Goal: Task Accomplishment & Management: Manage account settings

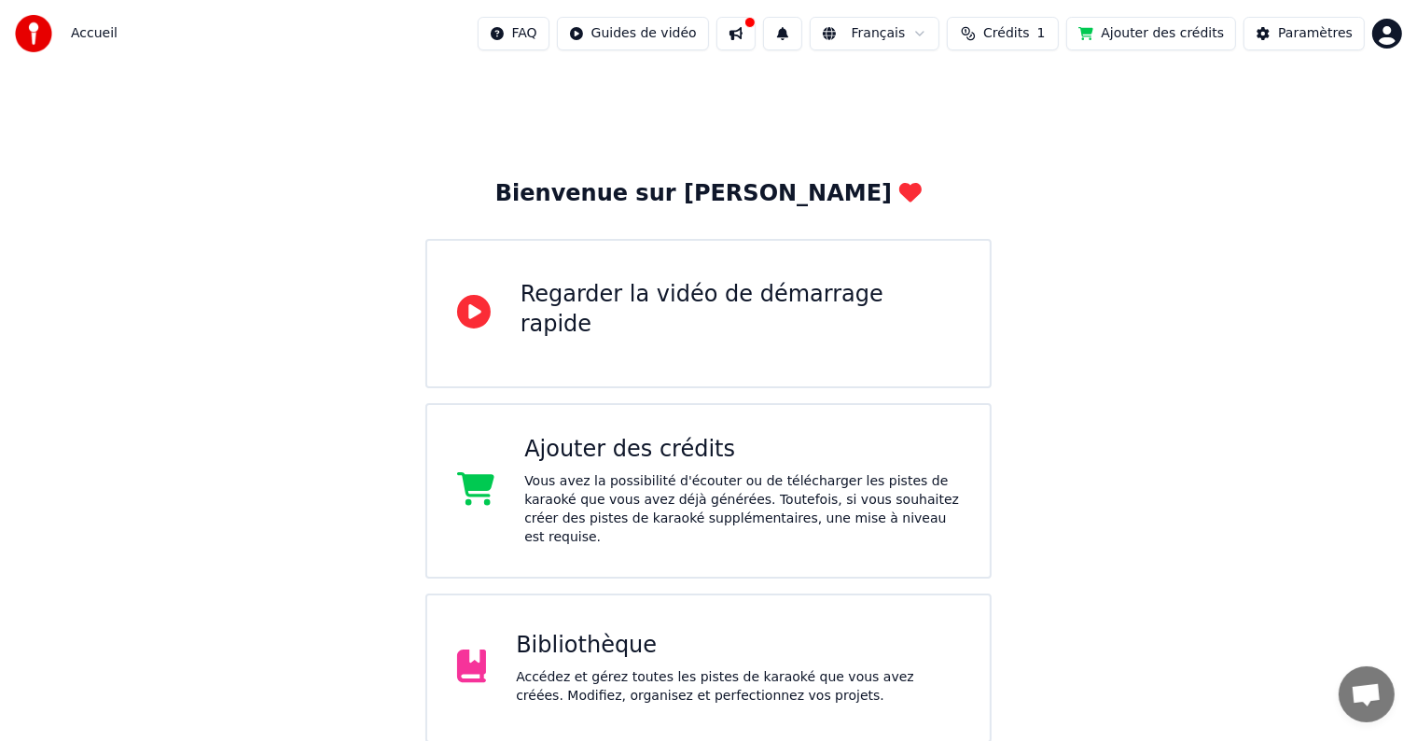
click at [702, 637] on div "Bibliothèque" at bounding box center [738, 645] width 444 height 30
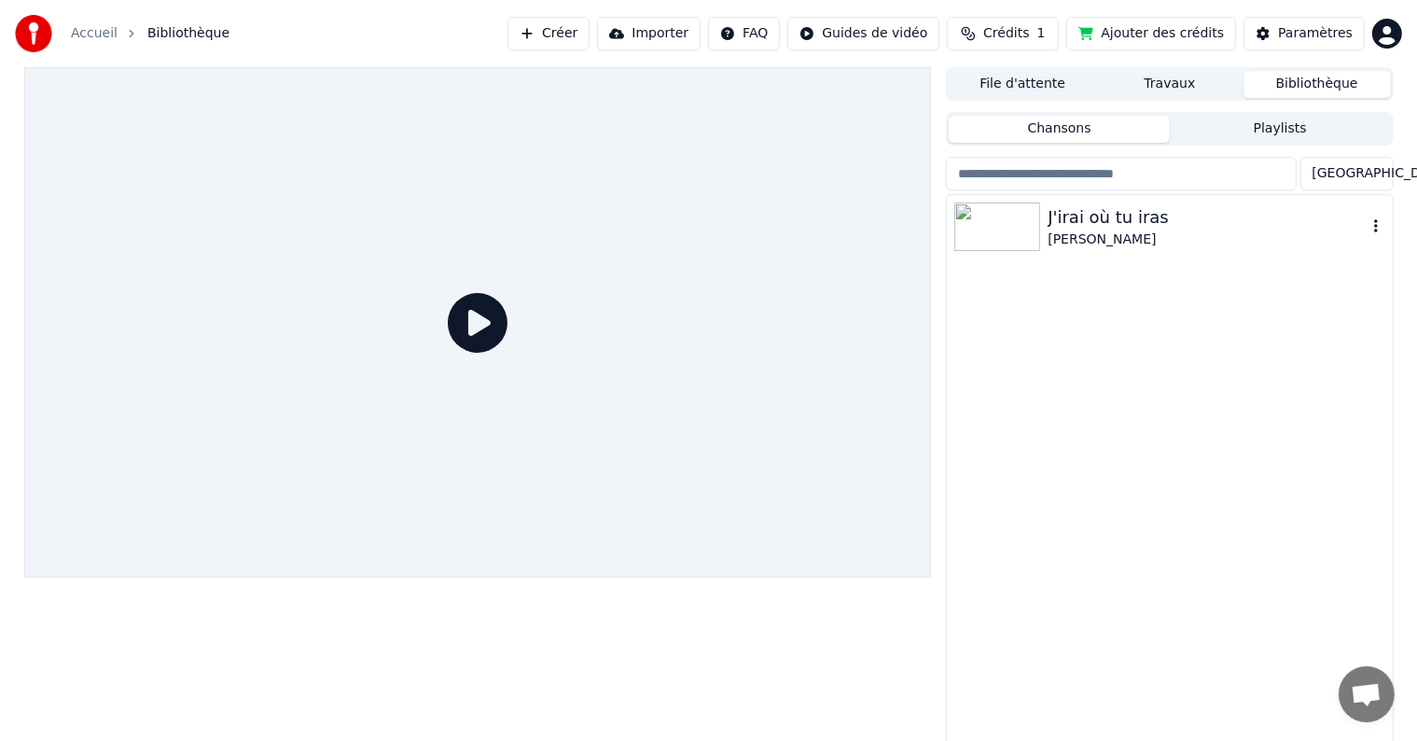
click at [1000, 214] on img at bounding box center [997, 226] width 86 height 48
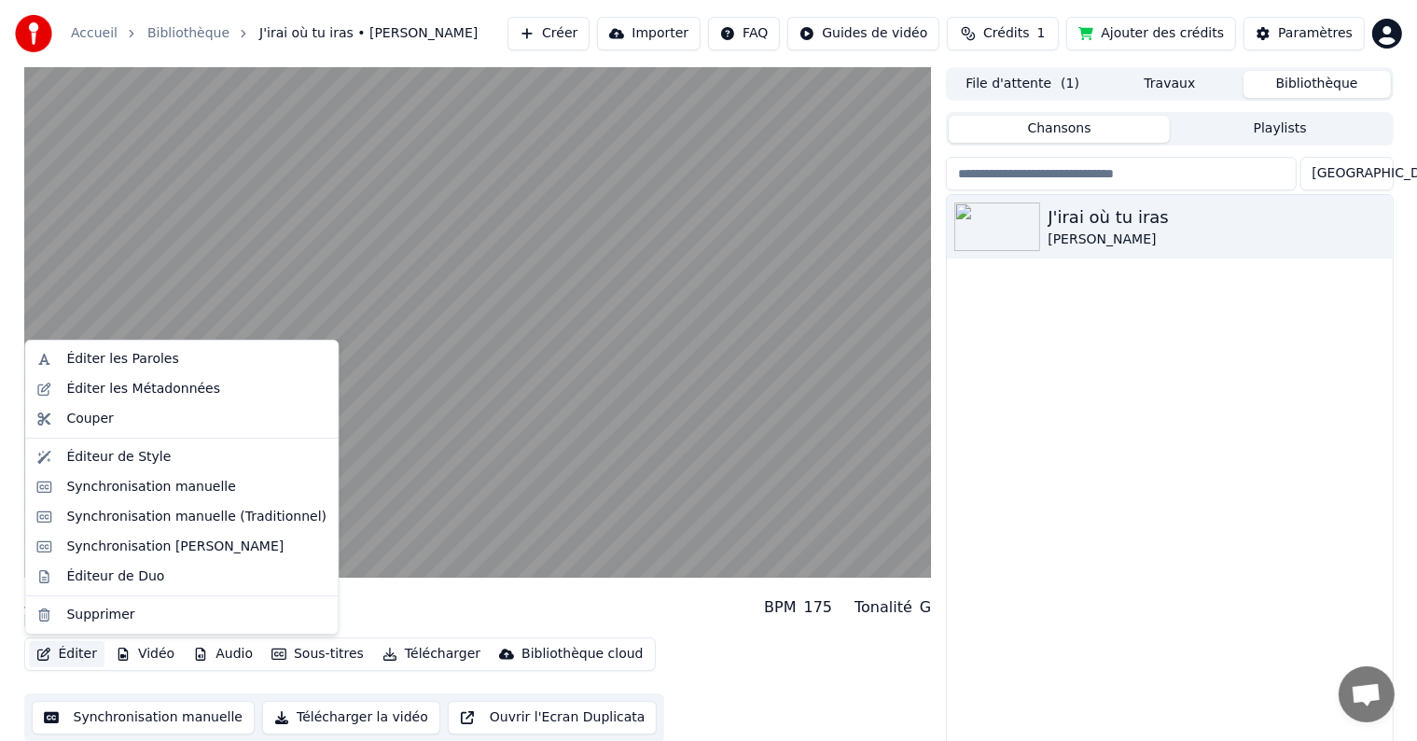
click at [70, 653] on button "Éditer" at bounding box center [67, 654] width 76 height 26
click at [153, 485] on div "Synchronisation manuelle" at bounding box center [151, 487] width 170 height 19
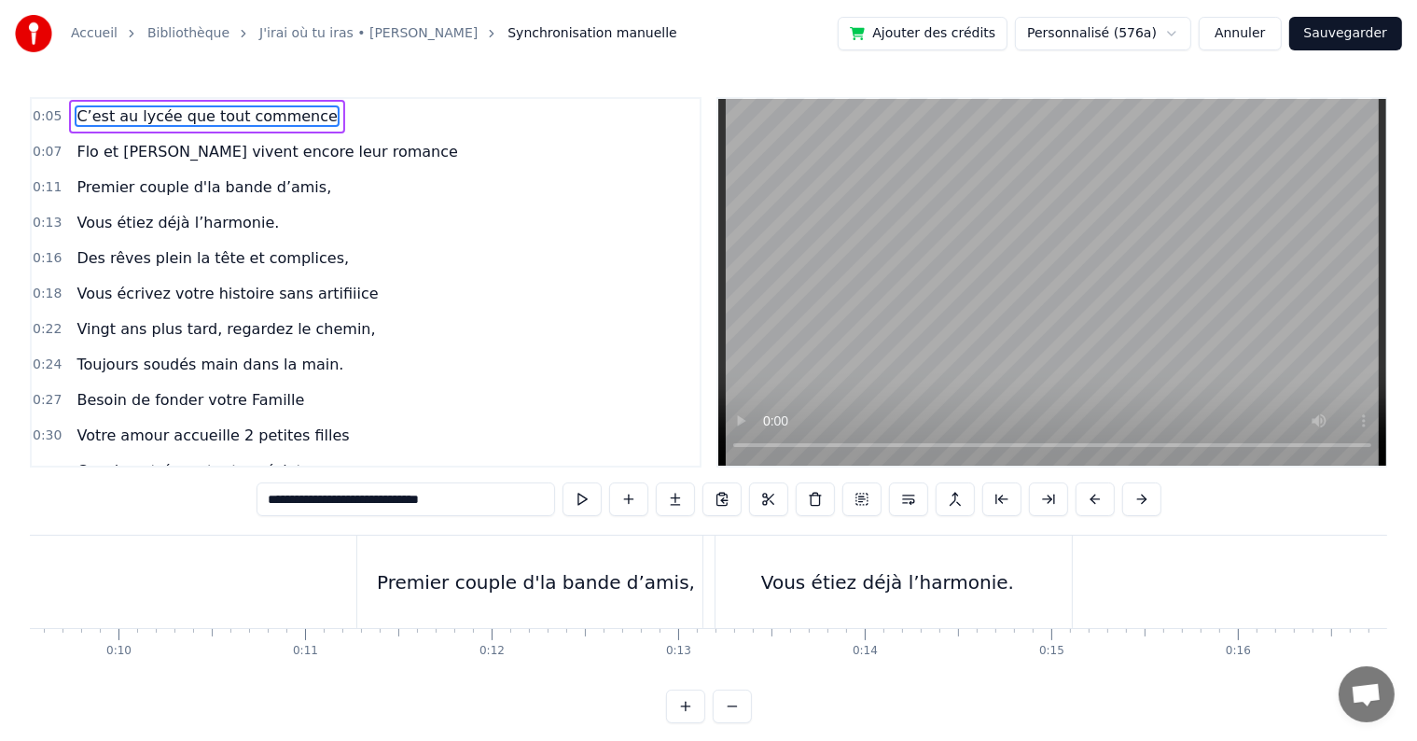
scroll to position [0, 1799]
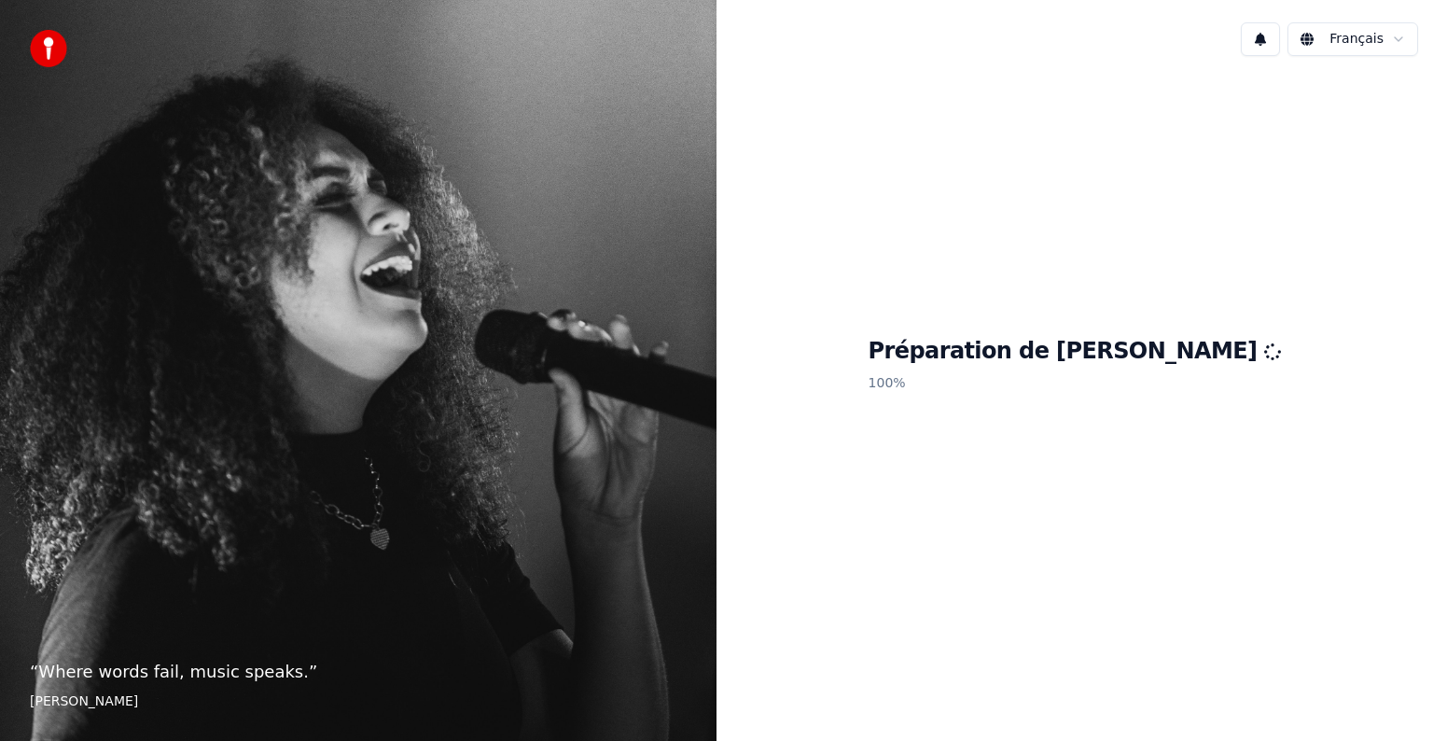
click at [275, 306] on div "“ Where words fail, music speaks. ” Hans Christian Andersen" at bounding box center [358, 370] width 716 height 741
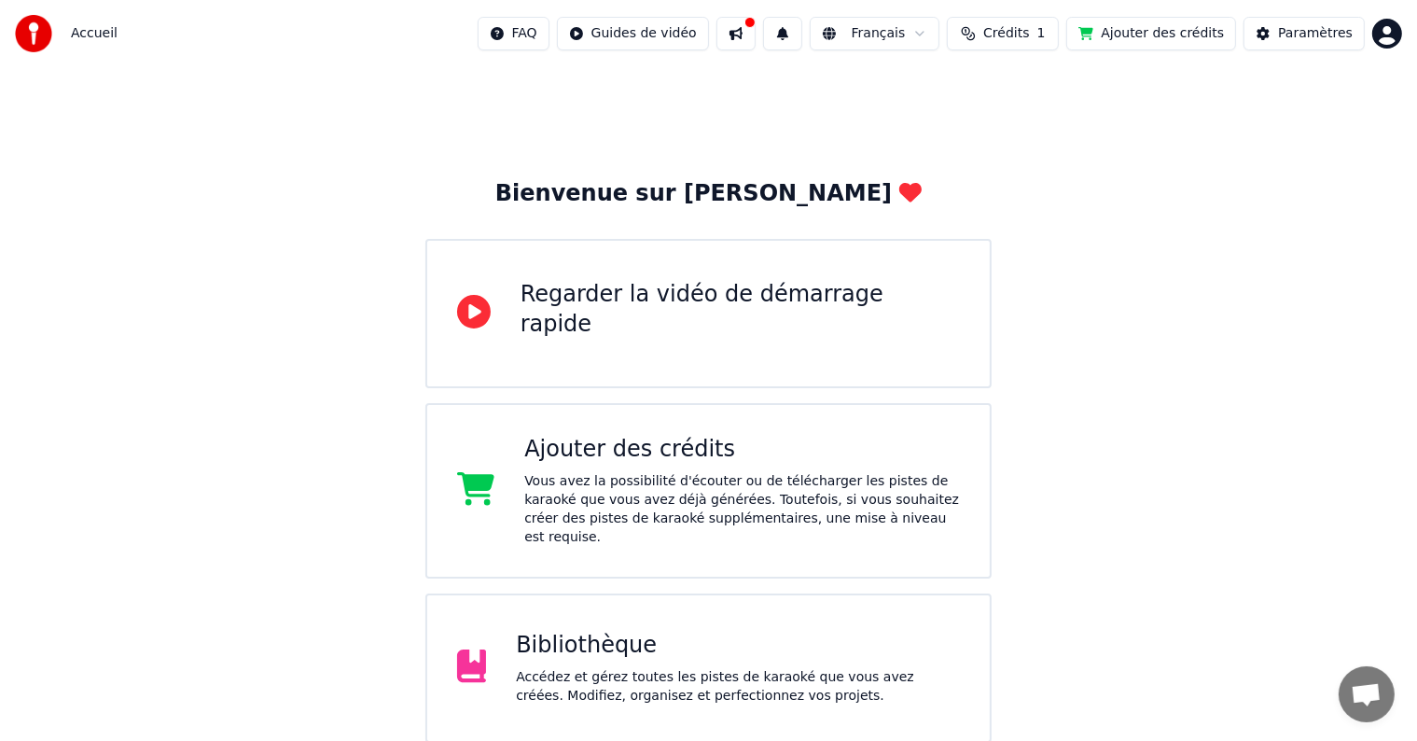
click at [1395, 34] on html "Accueil FAQ Guides de vidéo Français Crédits 1 Ajouter des crédits Paramètres B…" at bounding box center [708, 457] width 1417 height 914
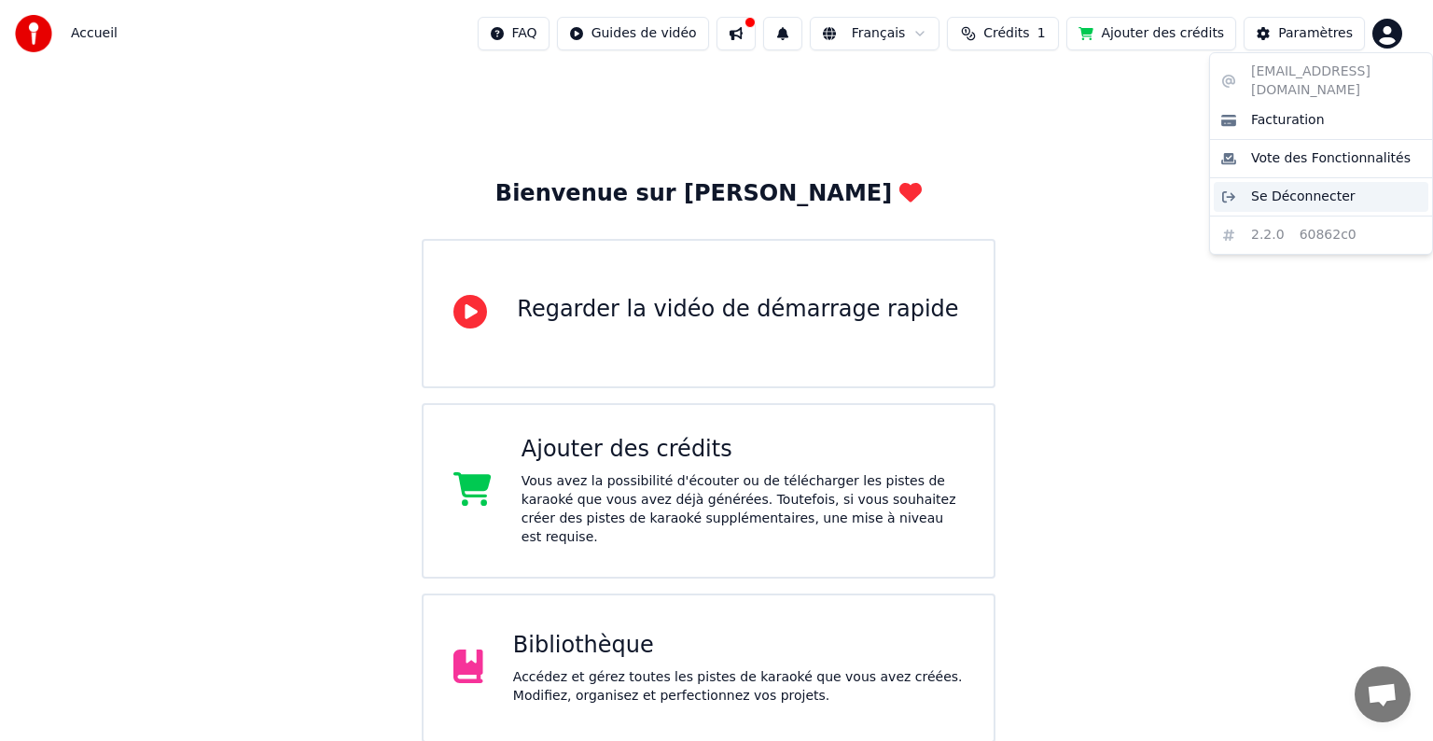
click at [1300, 187] on div "Se Déconnecter" at bounding box center [1320, 197] width 215 height 30
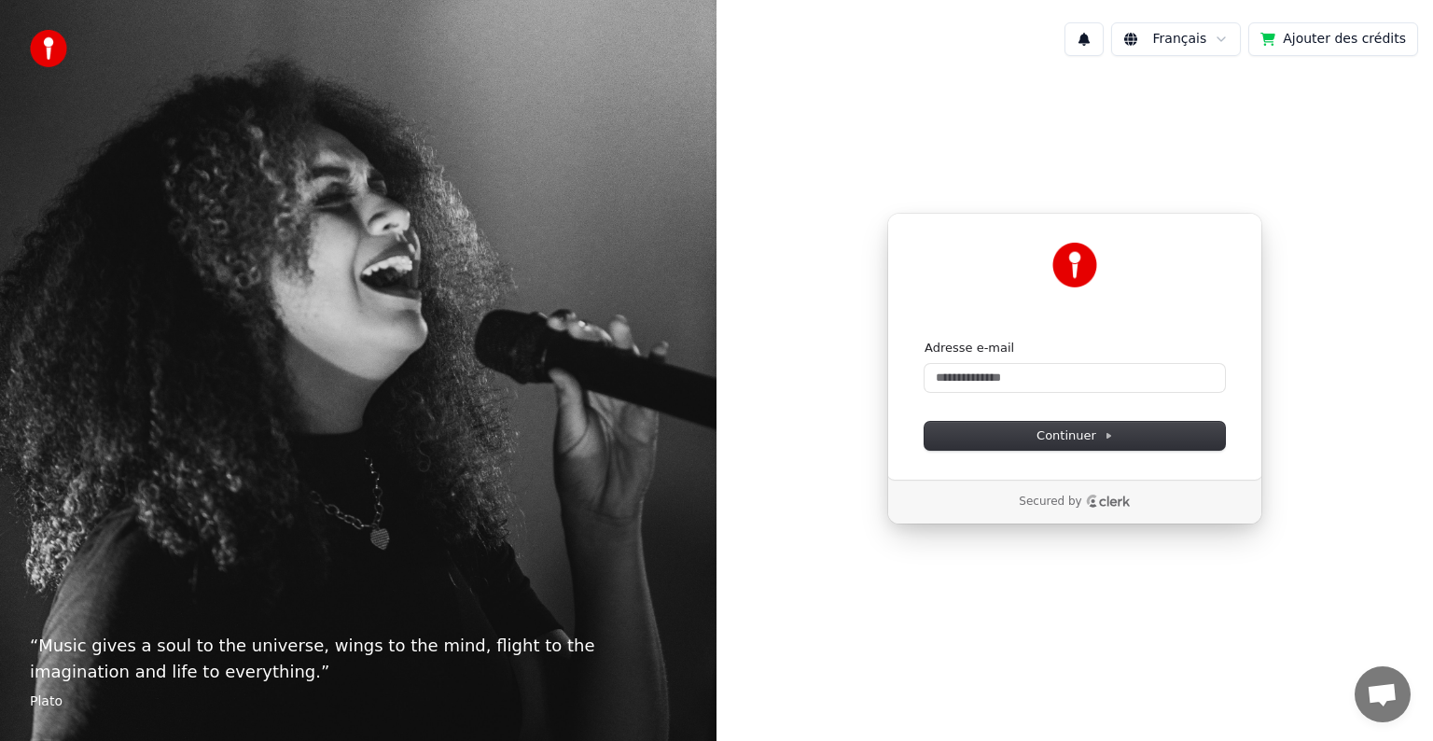
click at [1252, 589] on div "Continuer avec Google ou Adresse e-mail Continuer Secured by" at bounding box center [1074, 368] width 716 height 595
click at [1087, 622] on div "Continuer avec Google ou Adresse e-mail Continuer Secured by" at bounding box center [1074, 368] width 716 height 595
click at [1044, 388] on input "Adresse e-mail" at bounding box center [1074, 378] width 300 height 28
click at [1066, 433] on span "Continuer" at bounding box center [1074, 435] width 76 height 17
type input "**********"
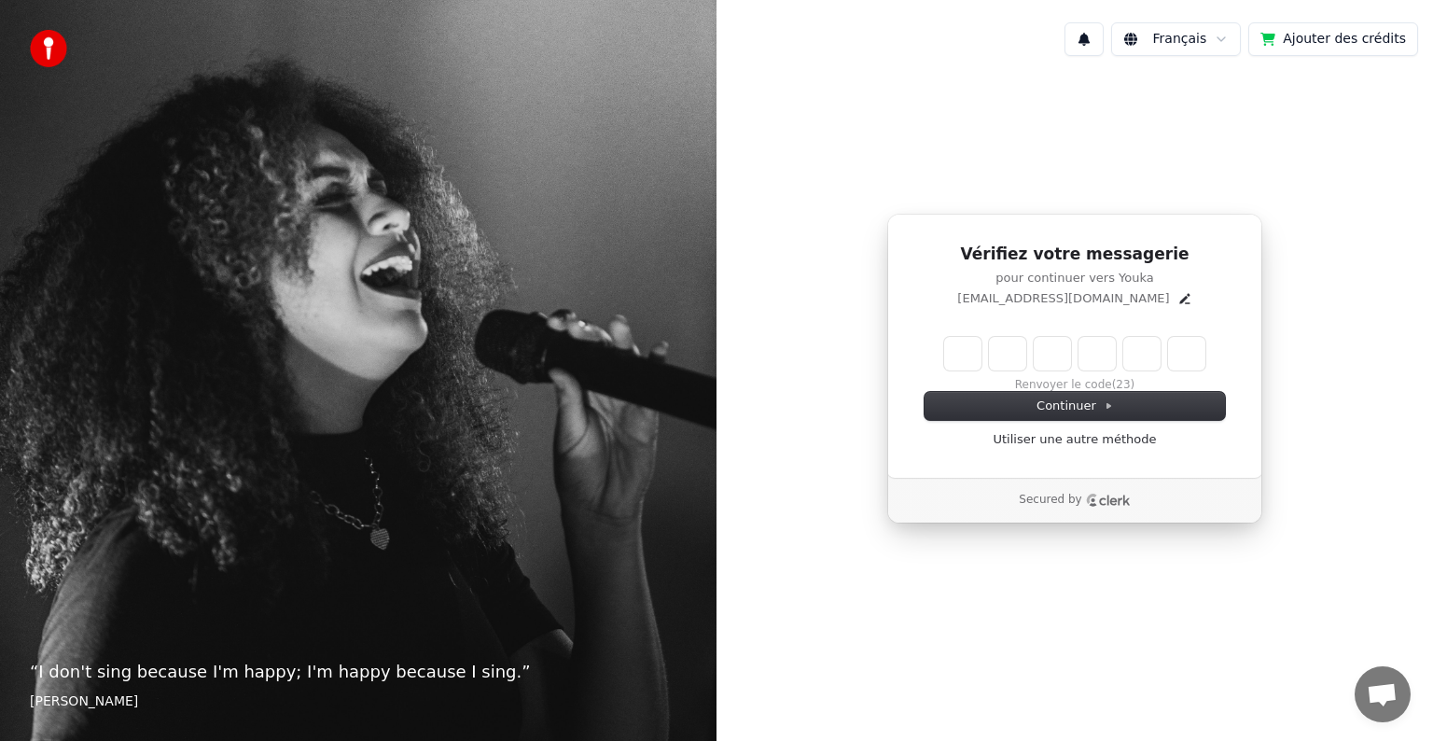
click at [1227, 678] on div "Français Ajouter des crédits Vérifiez votre messagerie pour continuer vers Youk…" at bounding box center [1074, 370] width 716 height 741
click at [968, 341] on input "Enter verification code" at bounding box center [1074, 354] width 261 height 34
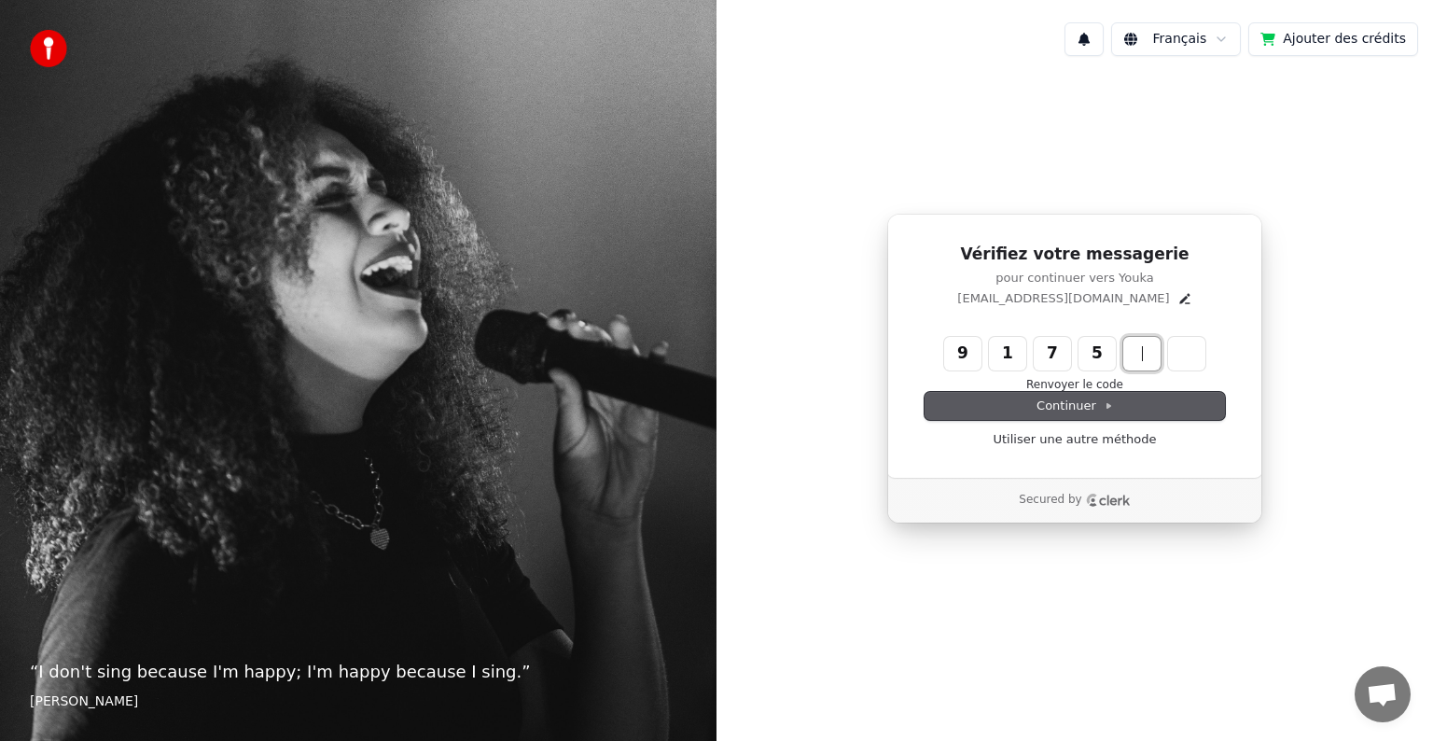
type input "******"
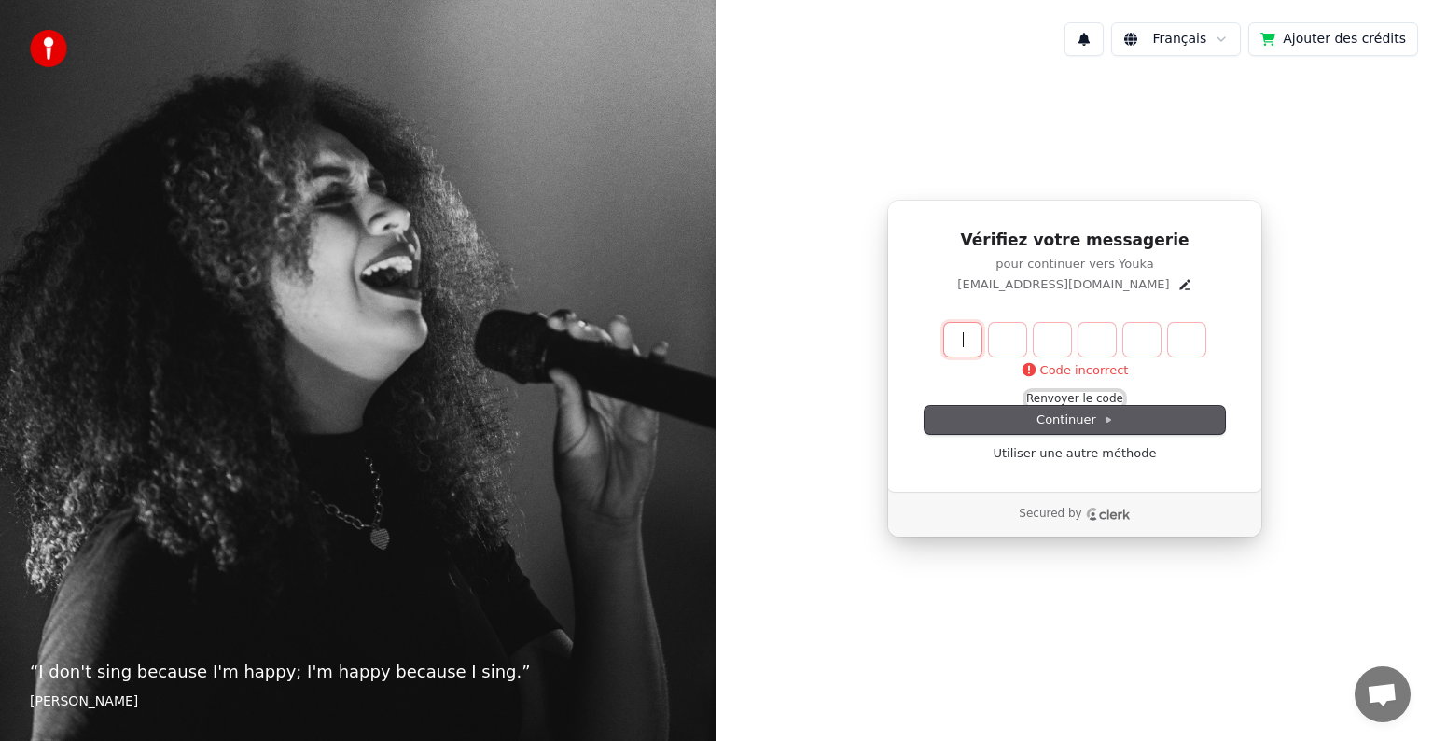
click at [1082, 395] on button "Renvoyer le code" at bounding box center [1074, 399] width 97 height 15
click at [965, 344] on input "Enter verification code" at bounding box center [1093, 340] width 298 height 34
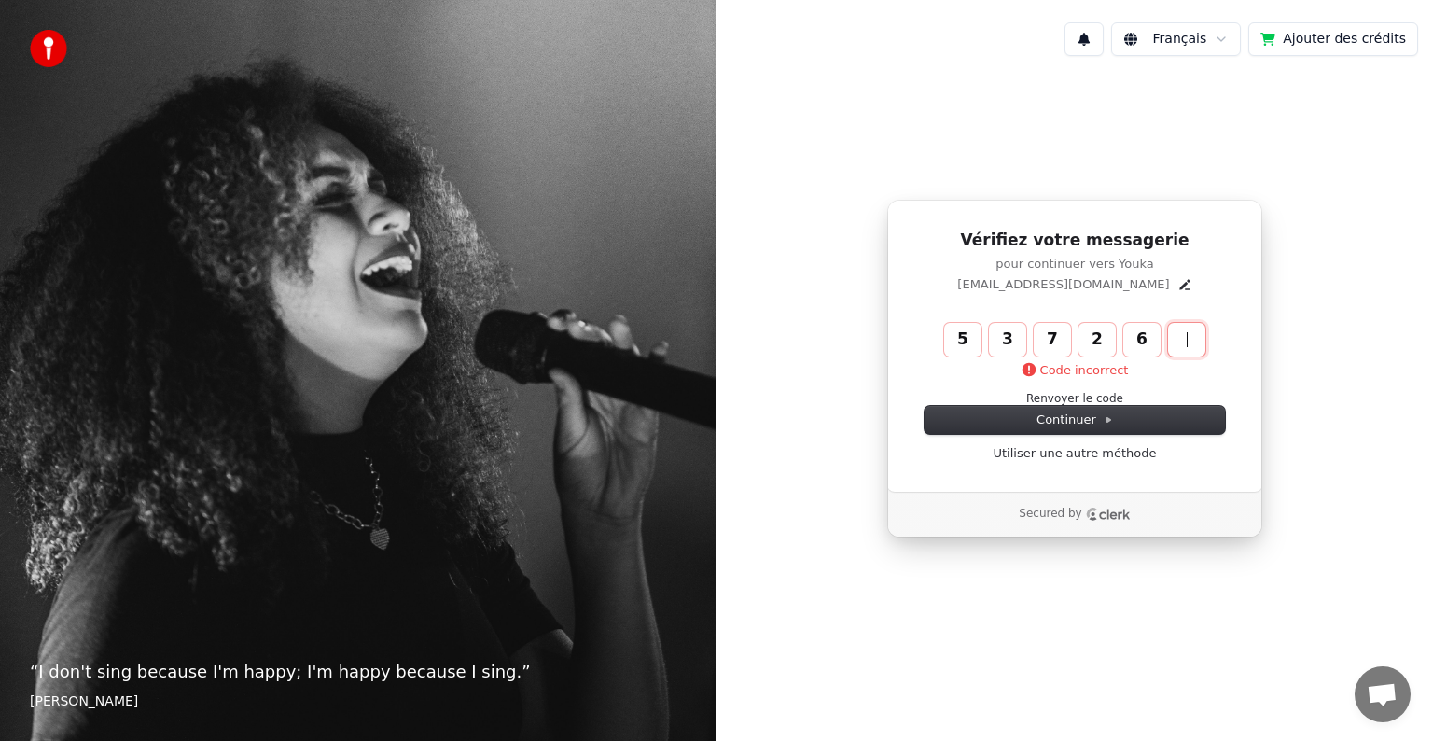
type input "******"
